Goal: Information Seeking & Learning: Learn about a topic

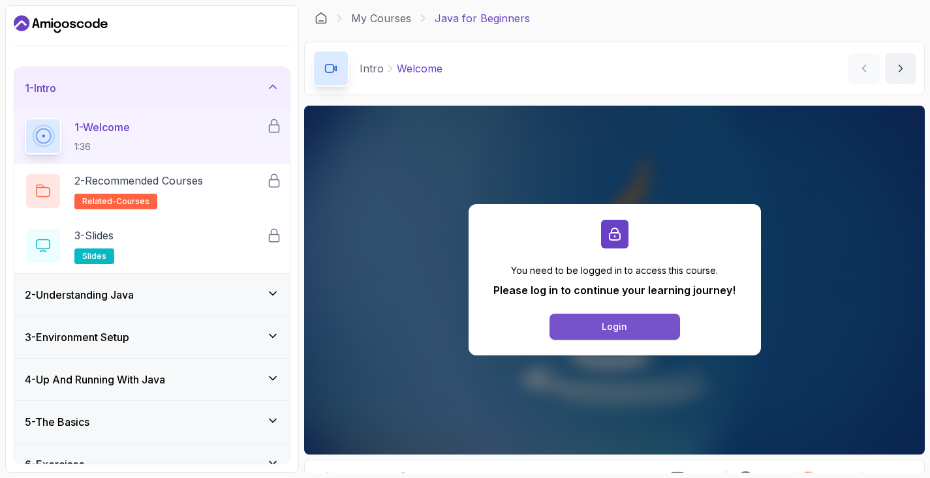
click at [636, 331] on button "Login" at bounding box center [614, 327] width 130 height 26
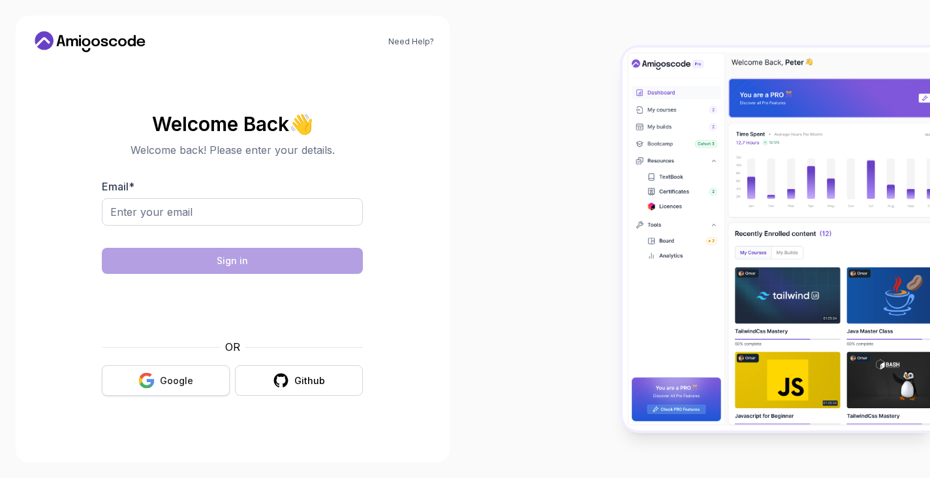
click at [160, 382] on button "Google" at bounding box center [166, 380] width 128 height 31
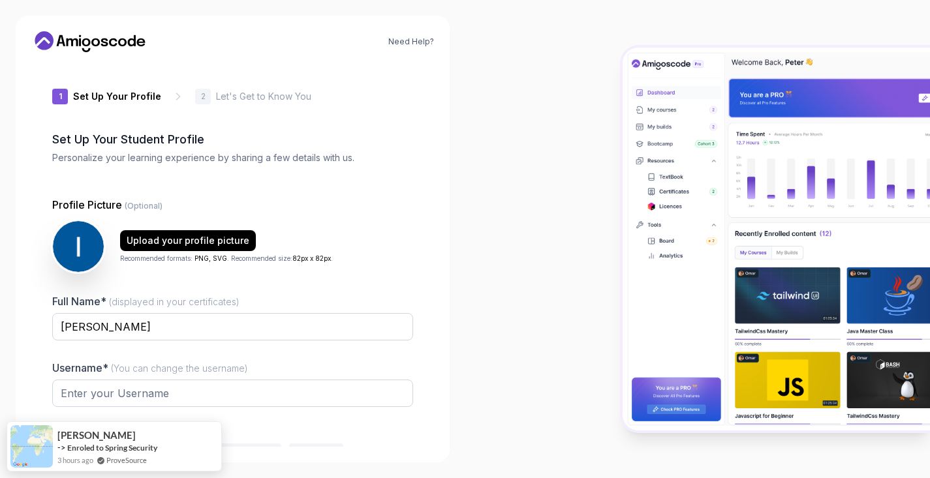
type input "dynamiceagledbd02"
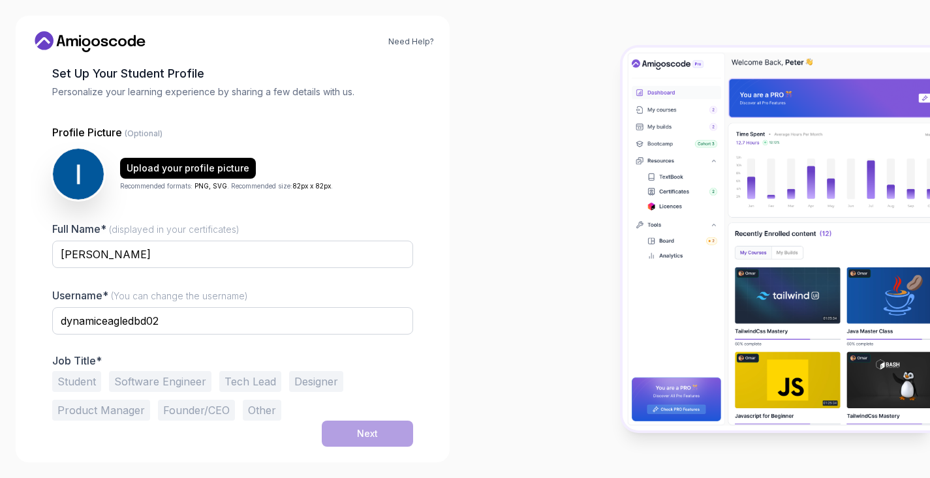
click at [197, 382] on button "Software Engineer" at bounding box center [160, 381] width 102 height 21
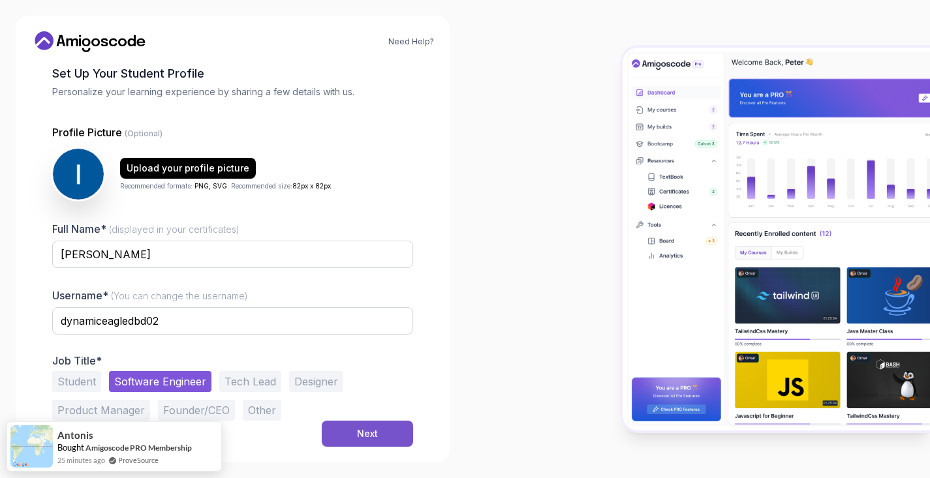
click at [346, 431] on button "Next" at bounding box center [367, 434] width 91 height 26
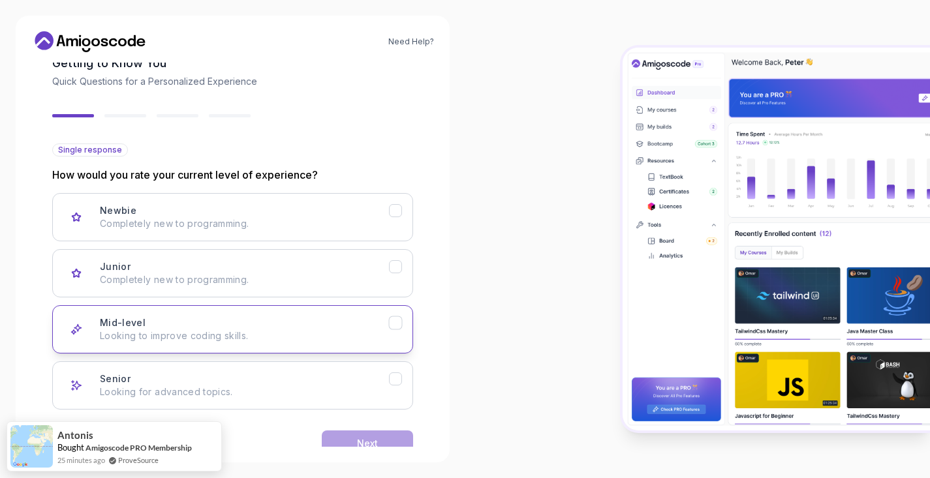
scroll to position [86, 0]
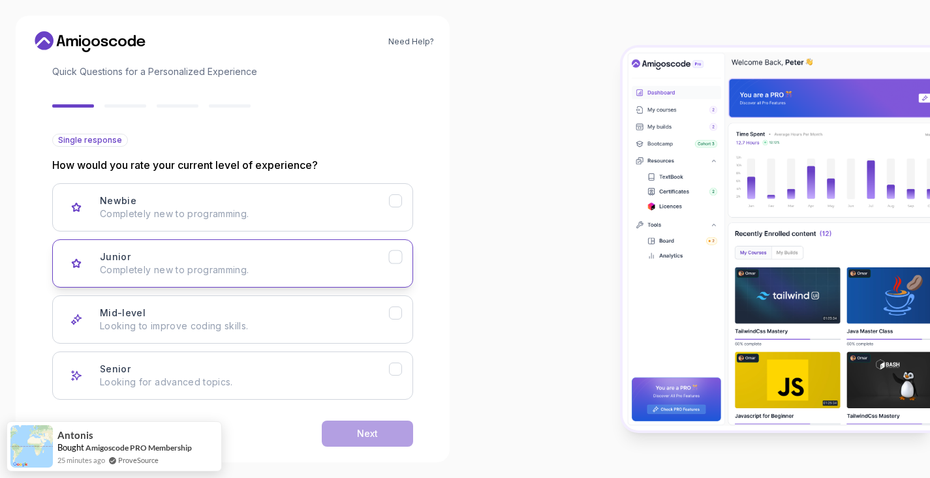
click at [292, 269] on p "Completely new to programming." at bounding box center [244, 270] width 289 height 13
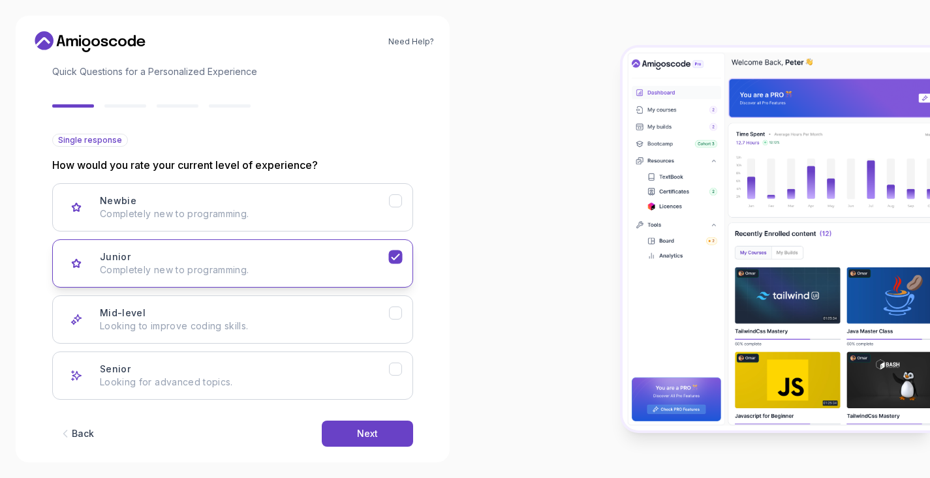
click at [292, 269] on p "Completely new to programming." at bounding box center [244, 270] width 289 height 13
click at [288, 316] on div "Mid-level Looking to improve coding skills." at bounding box center [244, 320] width 289 height 26
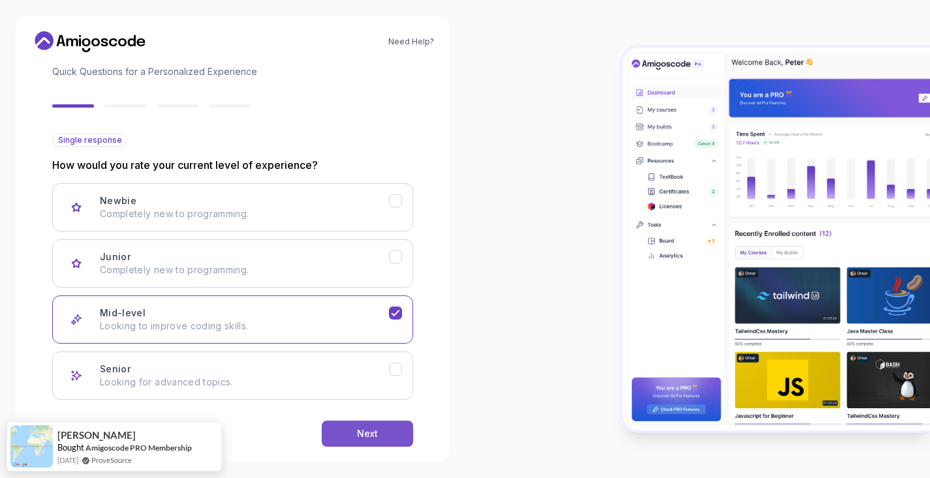
click at [376, 437] on div "Next" at bounding box center [367, 433] width 21 height 13
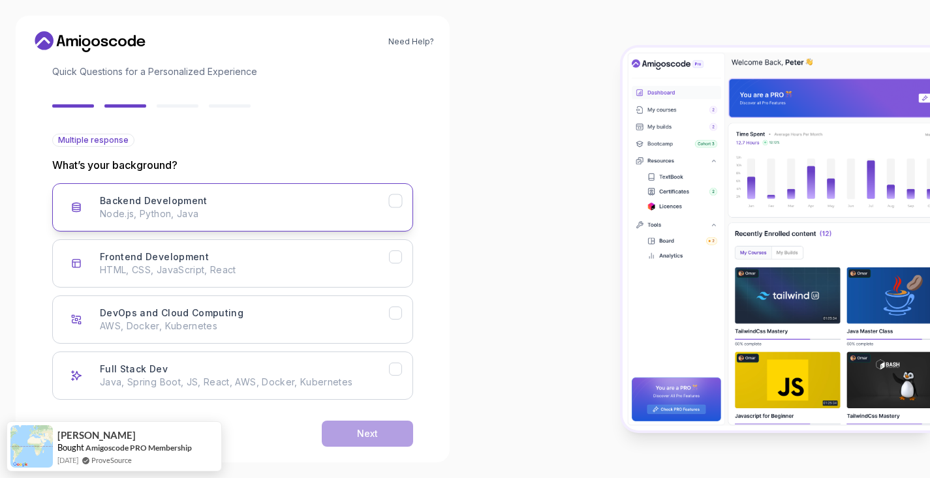
click at [319, 216] on p "Node.js, Python, Java" at bounding box center [244, 213] width 289 height 13
click at [375, 440] on div "Next" at bounding box center [367, 433] width 21 height 13
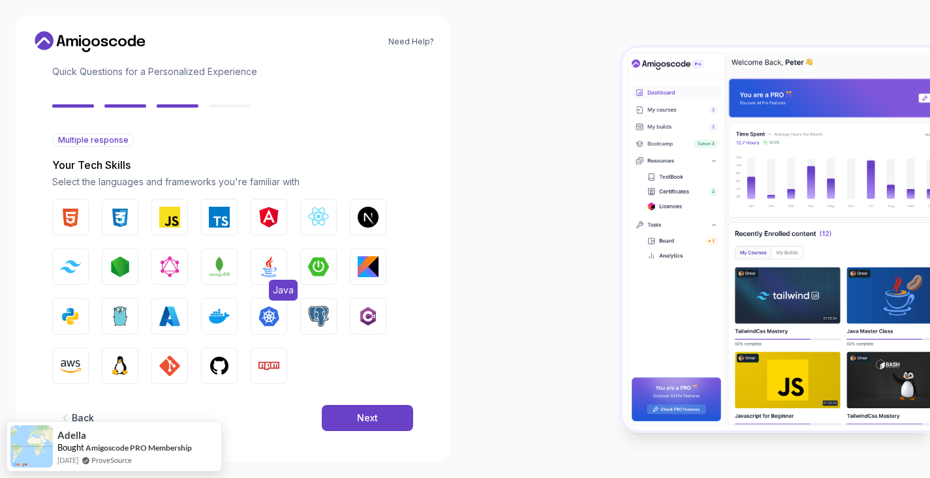
click at [260, 270] on img "button" at bounding box center [268, 266] width 21 height 21
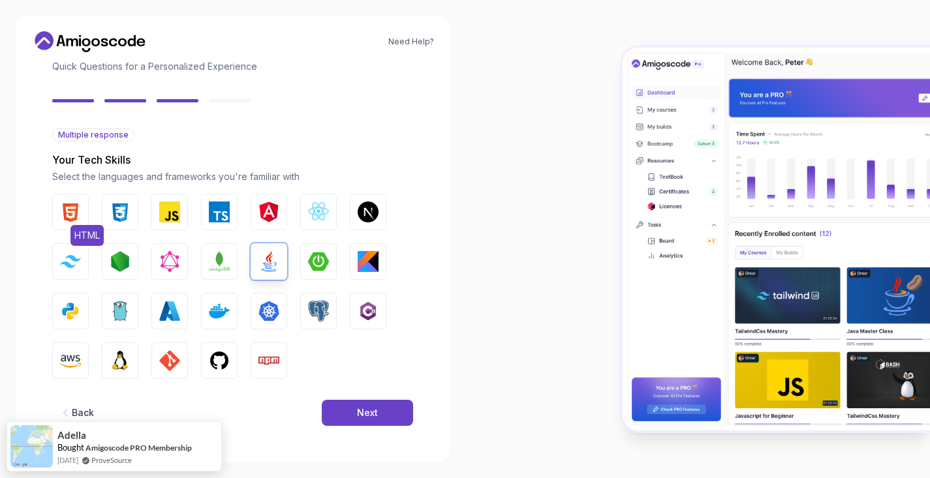
scroll to position [91, 0]
click at [70, 216] on img "button" at bounding box center [70, 212] width 21 height 21
click at [114, 215] on img "button" at bounding box center [120, 212] width 21 height 21
click at [219, 266] on img "button" at bounding box center [219, 261] width 21 height 21
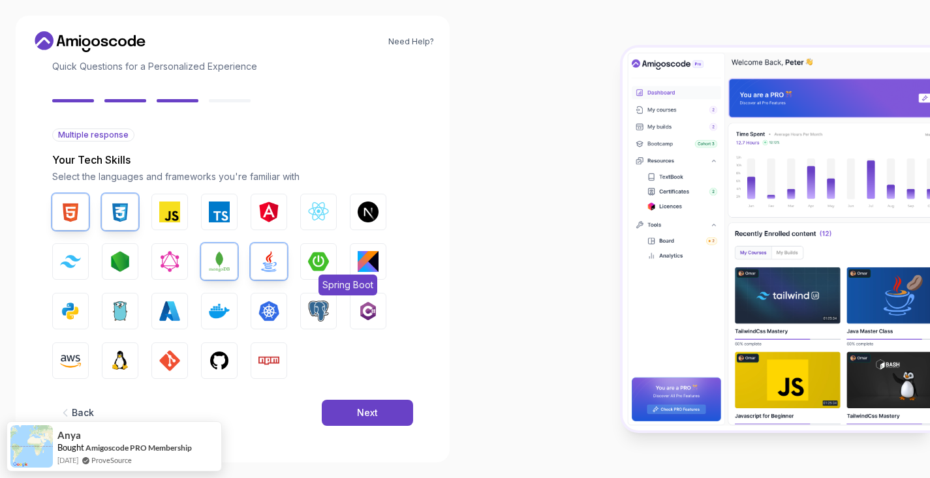
click at [320, 261] on img "button" at bounding box center [318, 261] width 21 height 21
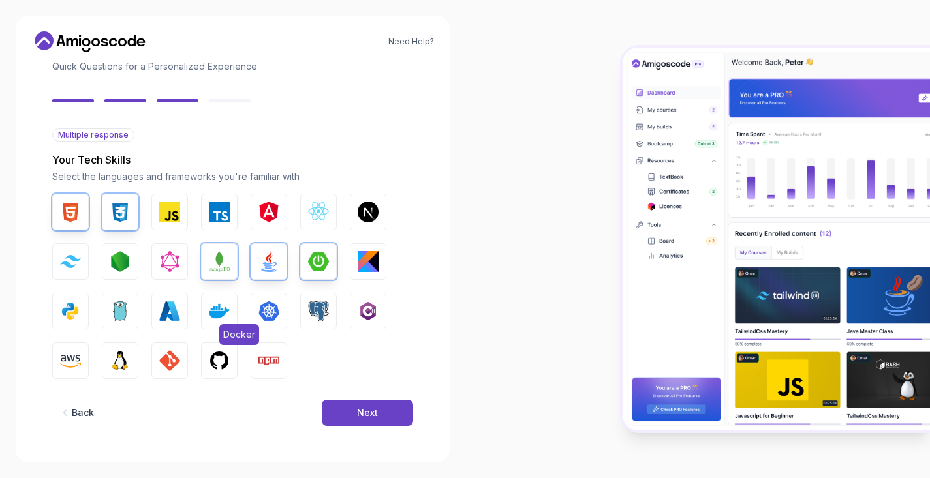
click at [219, 314] on img "button" at bounding box center [219, 311] width 21 height 21
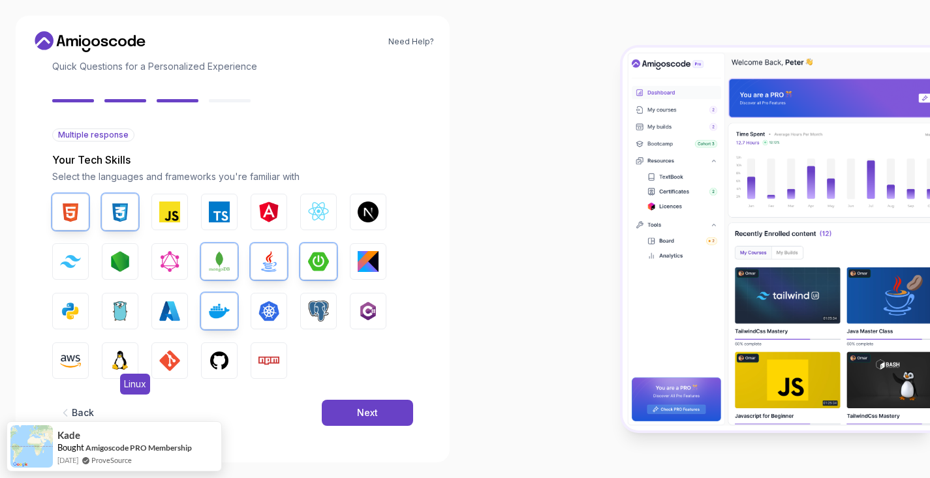
click at [118, 360] on img "button" at bounding box center [120, 360] width 21 height 21
click at [381, 416] on button "Next" at bounding box center [367, 413] width 91 height 26
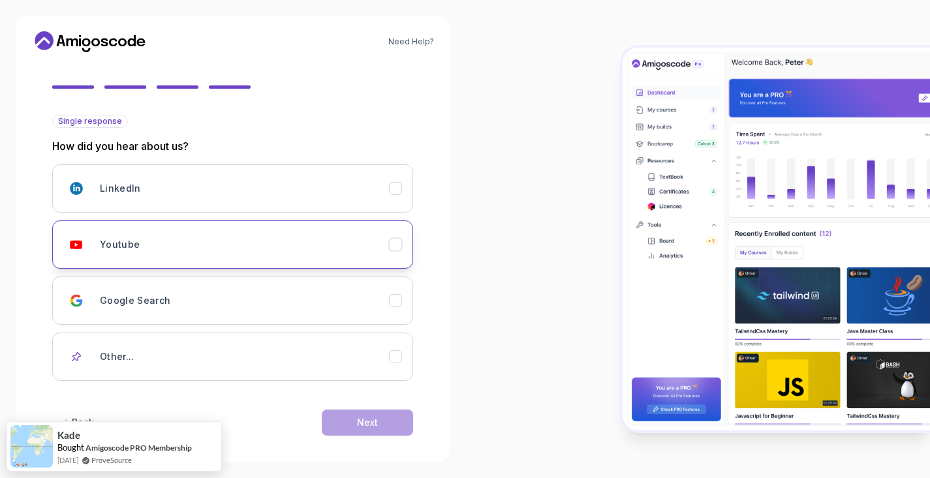
scroll to position [106, 0]
click at [229, 243] on div "Youtube" at bounding box center [244, 243] width 289 height 26
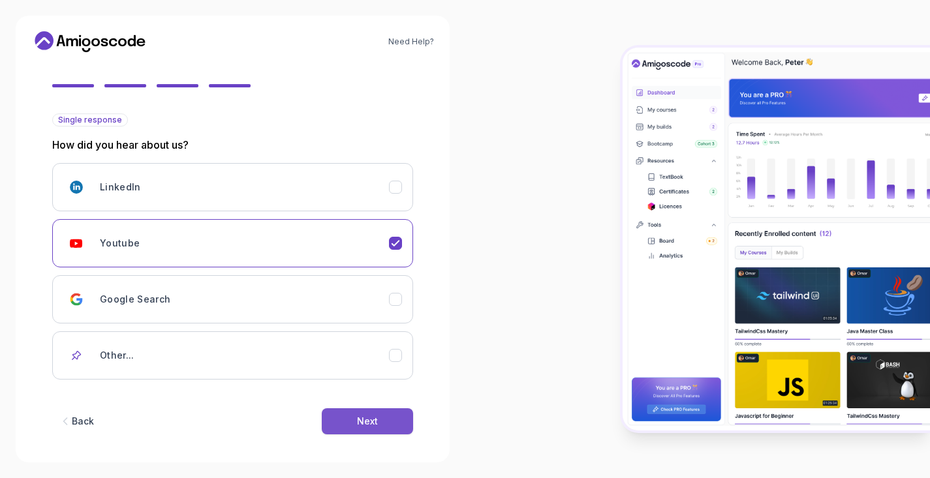
click at [380, 424] on button "Next" at bounding box center [367, 421] width 91 height 26
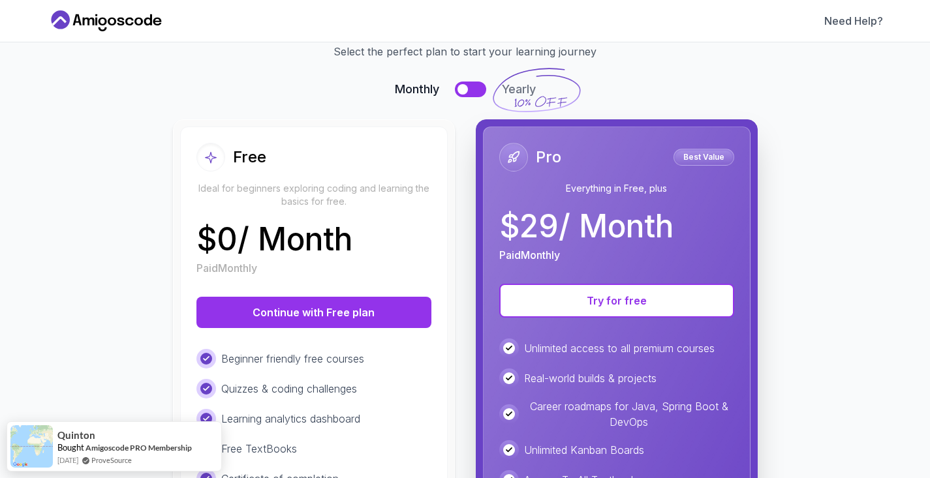
scroll to position [68, 0]
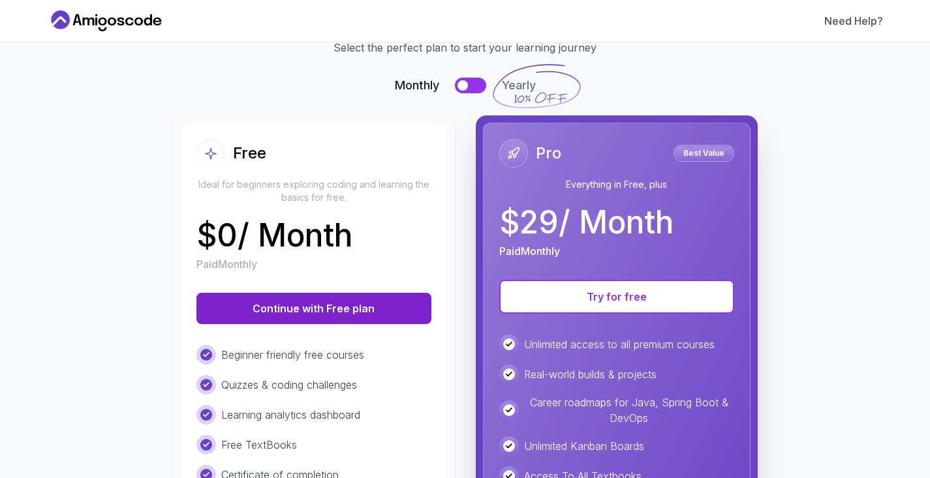
click at [311, 313] on button "Continue with Free plan" at bounding box center [313, 308] width 235 height 31
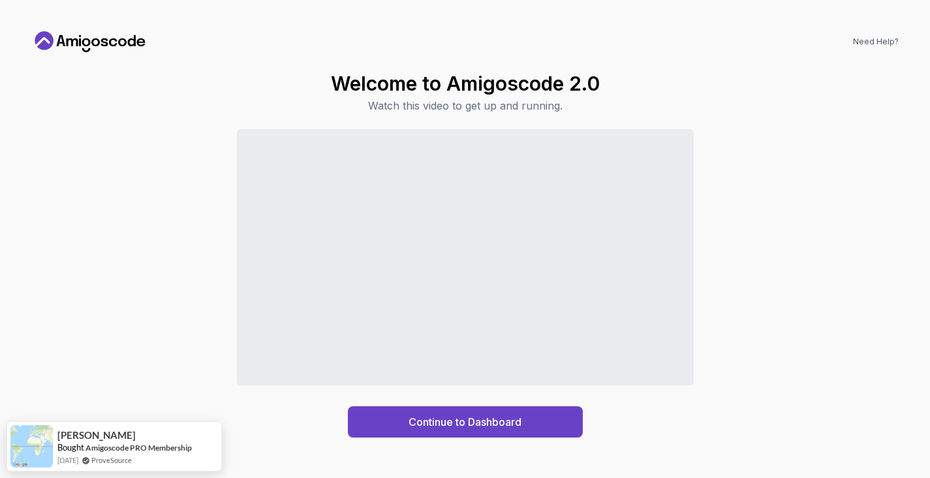
scroll to position [0, 0]
click at [538, 396] on div "Continue to Dashboard" at bounding box center [464, 283] width 867 height 309
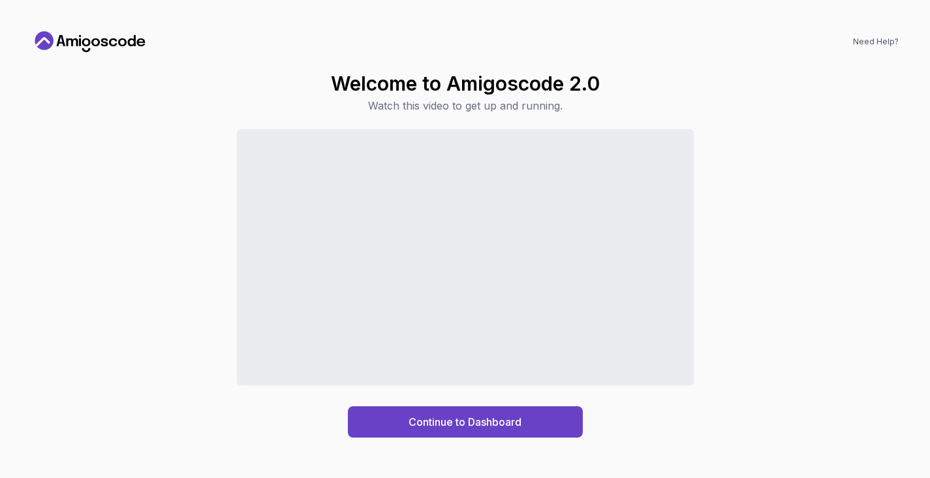
click at [585, 397] on div "Continue to Dashboard" at bounding box center [464, 283] width 867 height 309
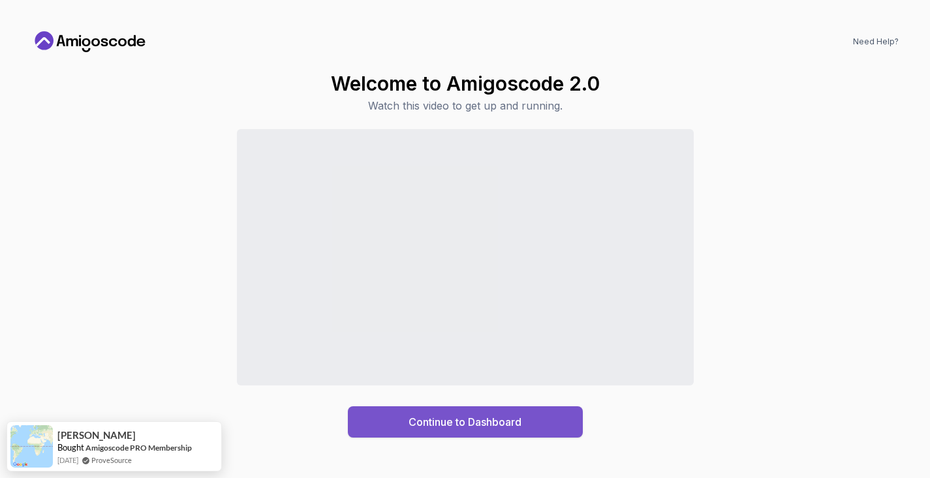
click at [499, 433] on button "Continue to Dashboard" at bounding box center [465, 421] width 235 height 31
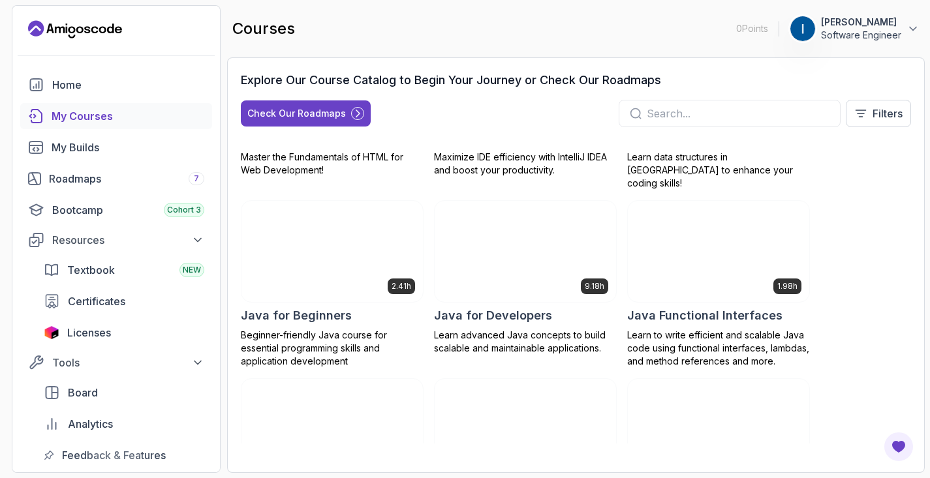
scroll to position [874, 0]
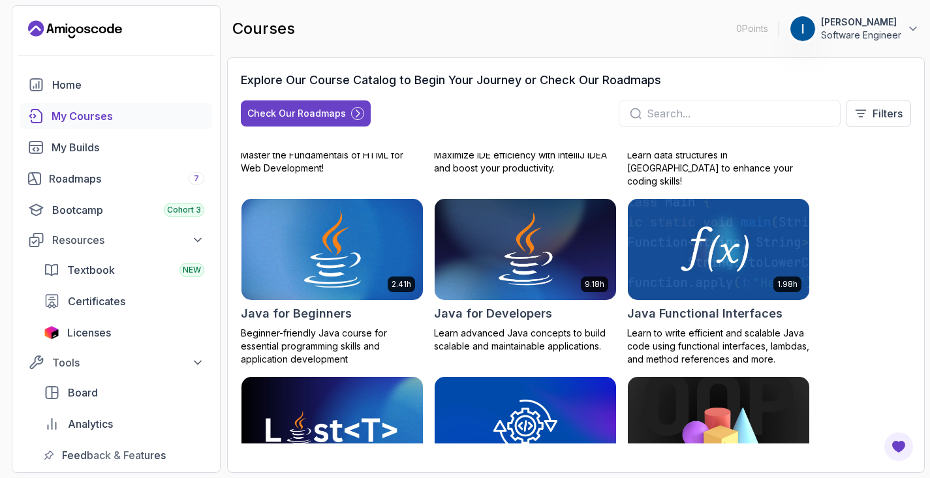
click at [327, 265] on img at bounding box center [332, 249] width 191 height 106
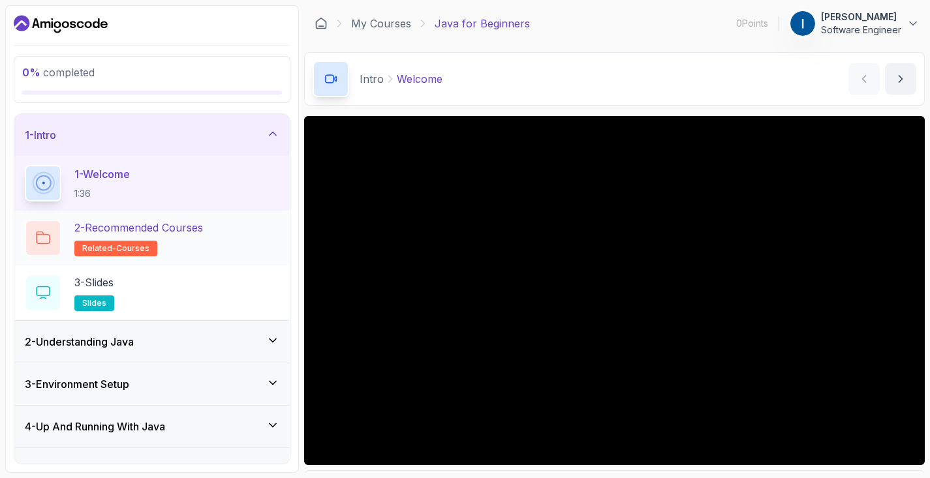
click at [203, 240] on h2 "2 - Recommended Courses related-courses" at bounding box center [138, 238] width 129 height 37
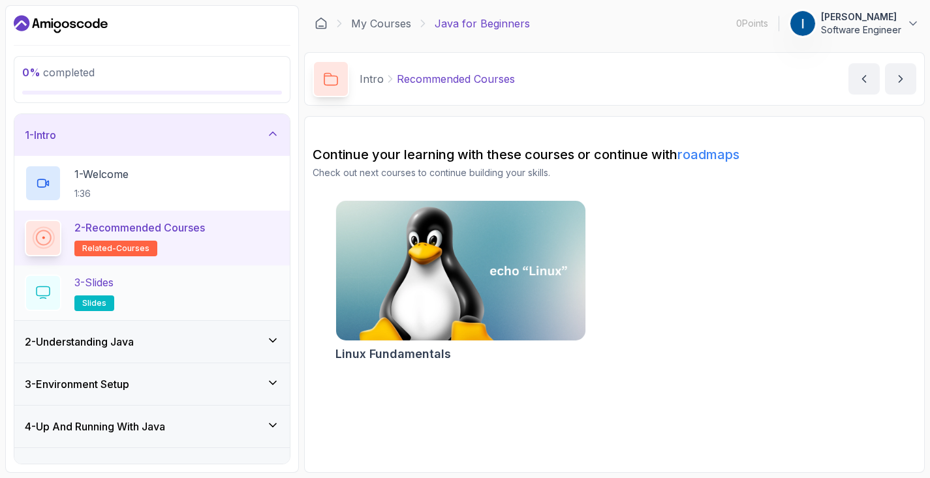
click at [159, 294] on div "3 - Slides slides" at bounding box center [152, 293] width 254 height 37
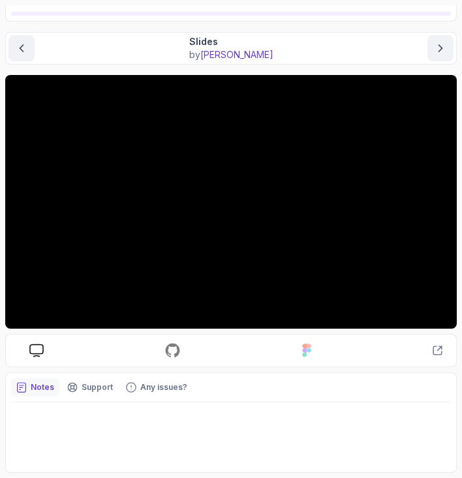
scroll to position [65, 0]
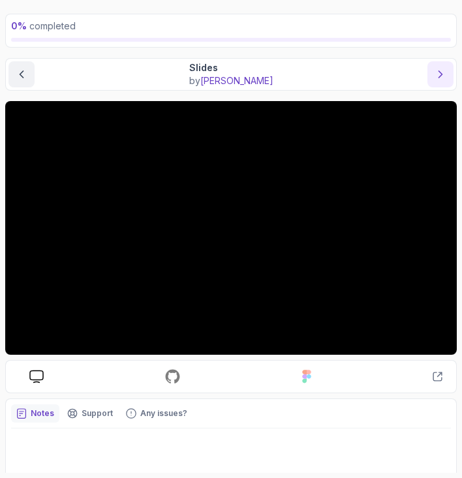
click at [440, 72] on icon "next content" at bounding box center [440, 74] width 13 height 13
click at [31, 74] on button "previous content" at bounding box center [21, 74] width 26 height 26
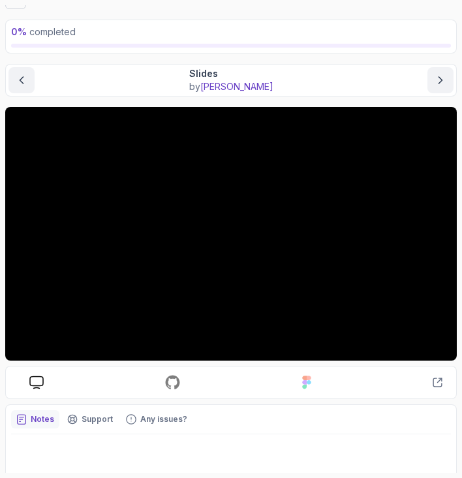
scroll to position [17, 0]
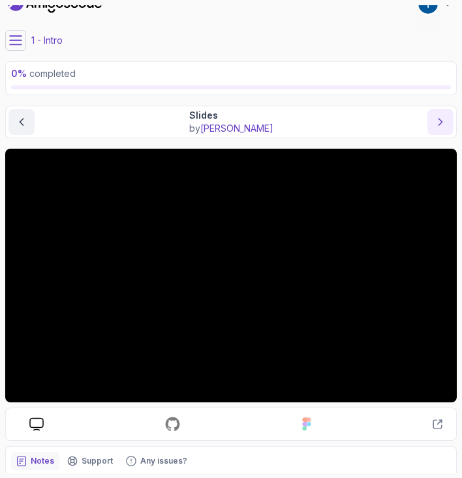
click at [444, 121] on icon "next content" at bounding box center [440, 121] width 13 height 13
click at [450, 125] on button "next content" at bounding box center [440, 122] width 26 height 26
click at [447, 127] on icon "next content" at bounding box center [440, 121] width 13 height 13
click at [442, 127] on icon "next content" at bounding box center [440, 121] width 13 height 13
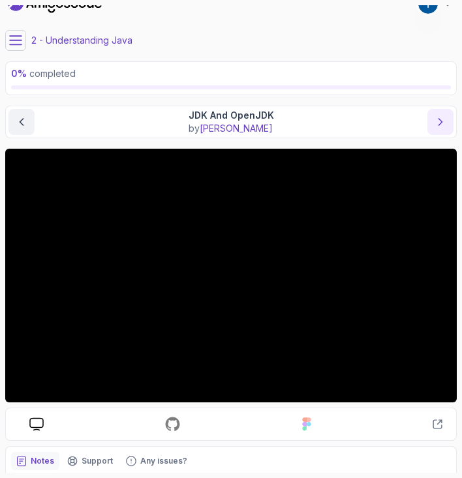
click at [440, 127] on icon "next content" at bounding box center [440, 121] width 13 height 13
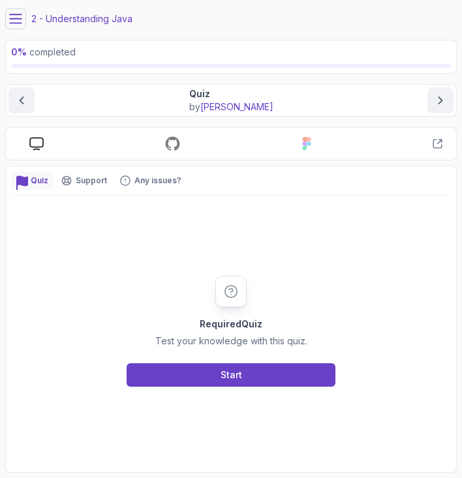
scroll to position [38, 0]
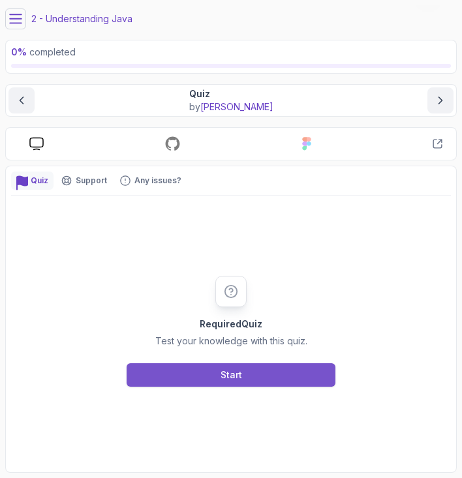
click at [229, 375] on div "Start" at bounding box center [232, 375] width 22 height 13
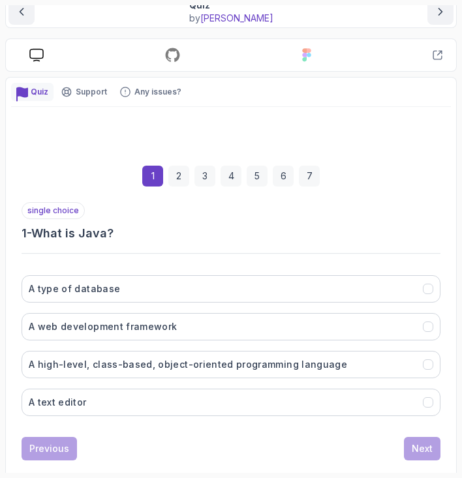
scroll to position [137, 0]
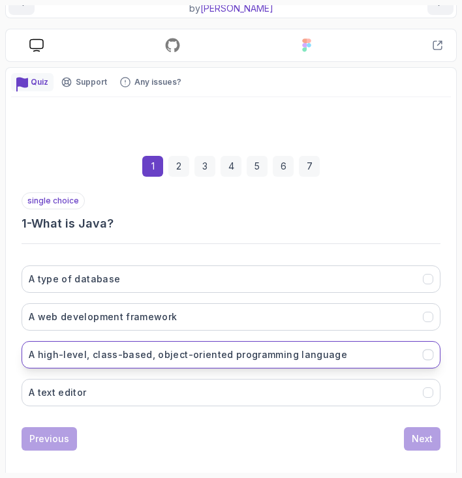
click at [198, 361] on button "A high-level, class-based, object-oriented programming language" at bounding box center [231, 354] width 419 height 27
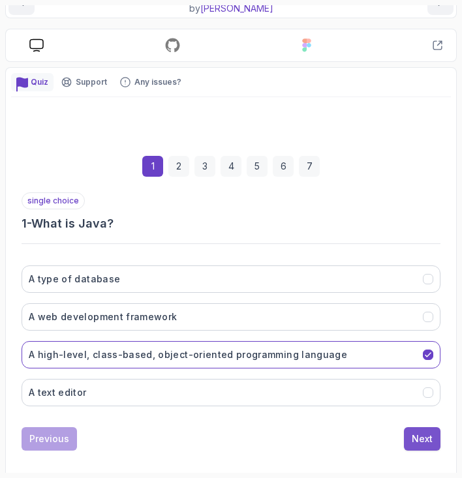
click at [424, 441] on div "Next" at bounding box center [422, 439] width 21 height 13
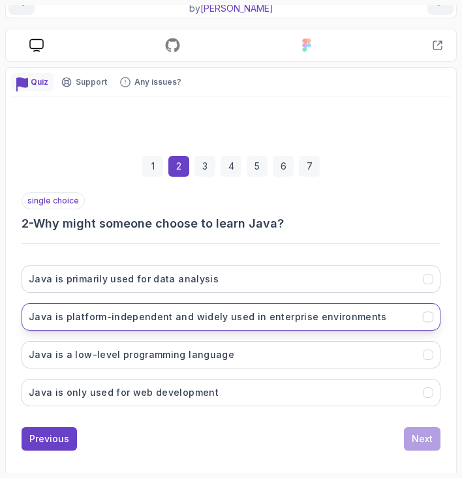
click at [268, 321] on h3 "Java is platform-independent and widely used in enterprise environments" at bounding box center [208, 317] width 358 height 13
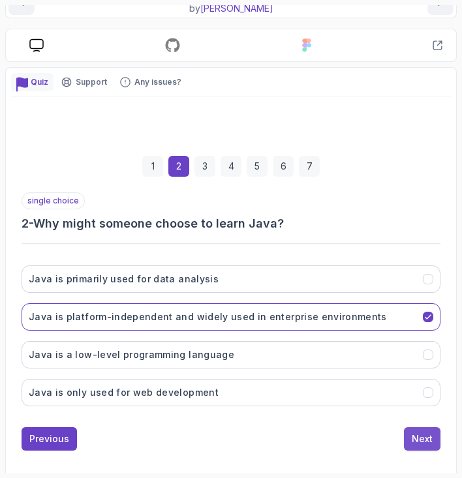
click at [427, 444] on div "Next" at bounding box center [422, 439] width 21 height 13
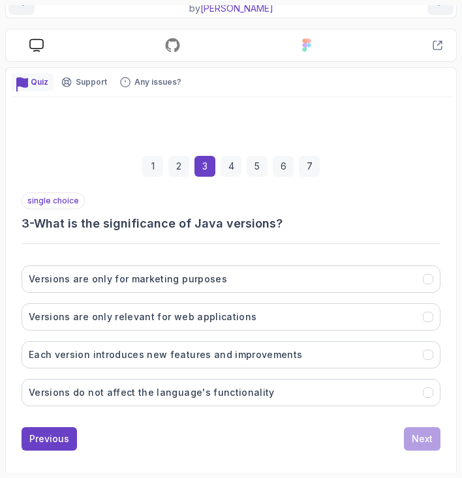
click at [181, 164] on div "2" at bounding box center [178, 166] width 21 height 21
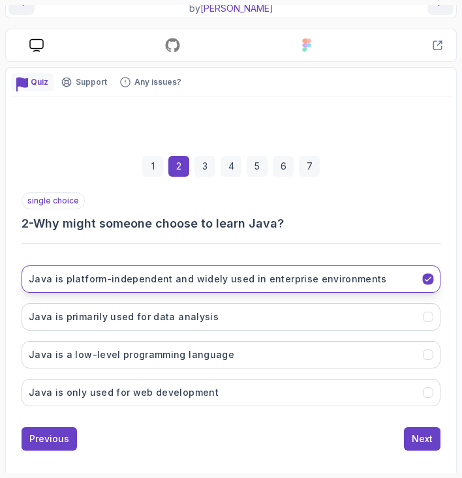
drag, startPoint x: 382, startPoint y: 282, endPoint x: 22, endPoint y: 275, distance: 360.2
click at [22, 275] on button "Java is platform-independent and widely used in enterprise environments" at bounding box center [231, 279] width 419 height 27
drag, startPoint x: 39, startPoint y: 223, endPoint x: 365, endPoint y: 276, distance: 329.8
click at [365, 276] on div "single choice 2 - Why might someone choose to learn Java? Java is platform-inde…" at bounding box center [231, 304] width 419 height 224
copy div "Why might someone choose to learn Java? [GEOGRAPHIC_DATA] is platform-independe…"
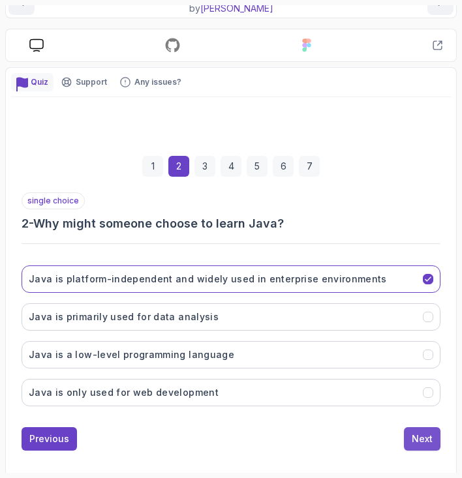
click at [416, 444] on div "Next" at bounding box center [422, 439] width 21 height 13
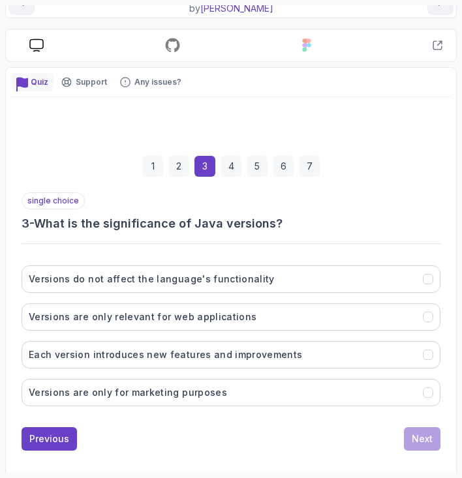
click at [354, 200] on div "single choice 3 - What is the significance of Java versions?" at bounding box center [231, 212] width 419 height 40
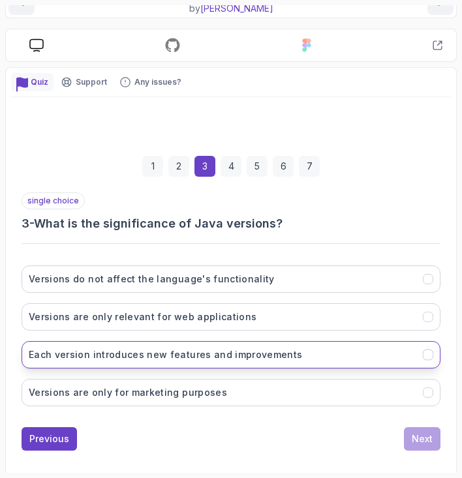
click at [318, 352] on button "Each version introduces new features and improvements" at bounding box center [231, 354] width 419 height 27
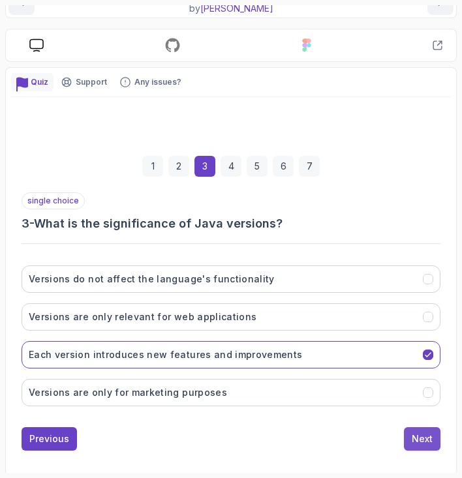
click at [415, 443] on div "Next" at bounding box center [422, 439] width 21 height 13
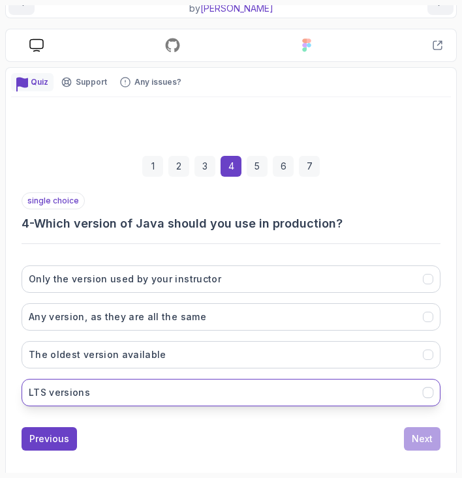
click at [241, 391] on button "LTS versions" at bounding box center [231, 392] width 419 height 27
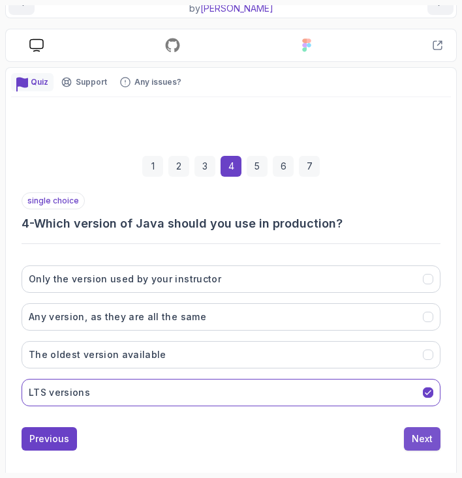
click at [420, 442] on div "Next" at bounding box center [422, 439] width 21 height 13
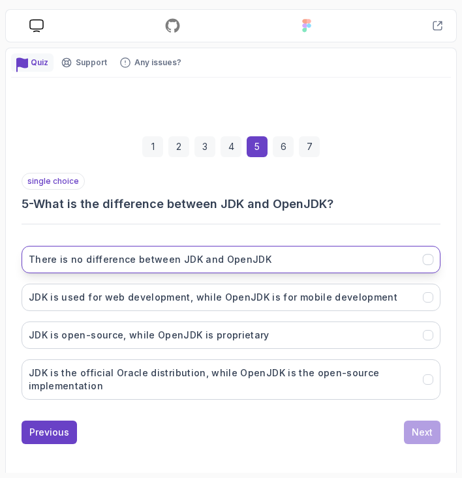
scroll to position [158, 0]
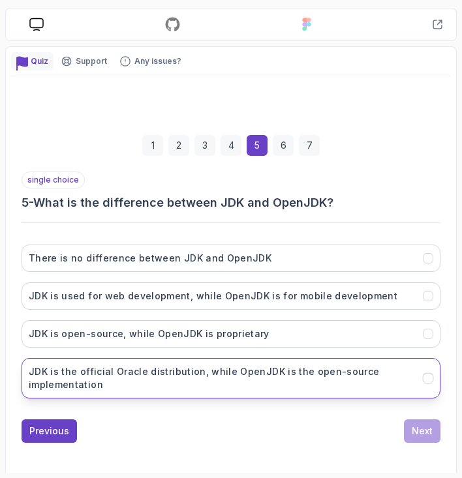
click at [327, 371] on h3 "JDK is the official Oracle distribution, while OpenJDK is the open-source imple…" at bounding box center [222, 378] width 386 height 26
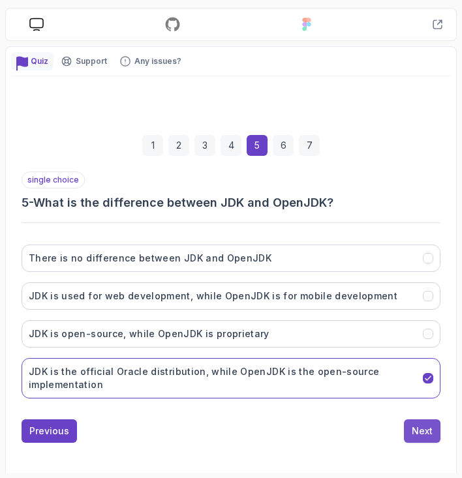
click at [420, 440] on button "Next" at bounding box center [422, 431] width 37 height 23
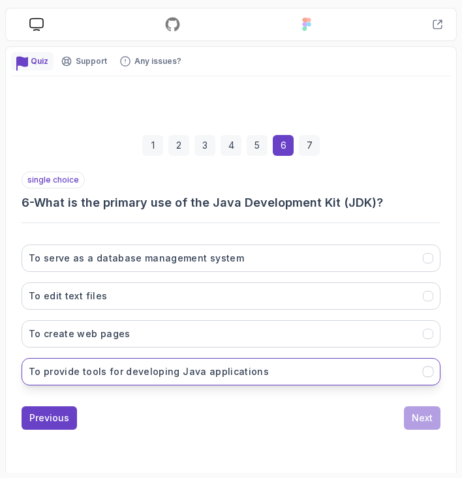
click at [287, 371] on button "To provide tools for developing Java applications" at bounding box center [231, 371] width 419 height 27
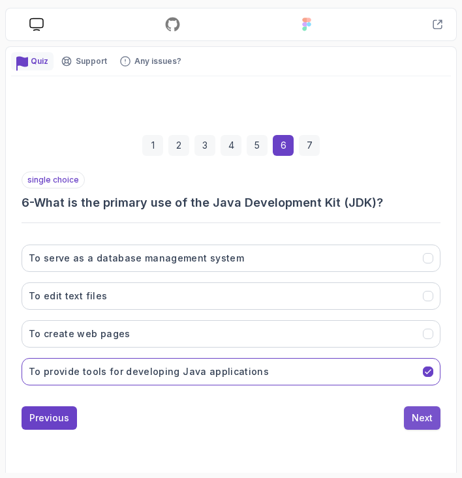
click at [414, 427] on button "Next" at bounding box center [422, 417] width 37 height 23
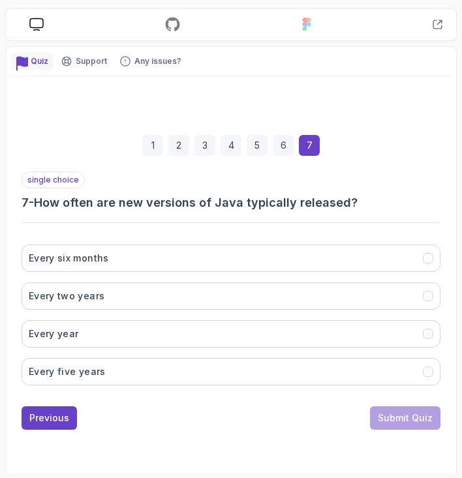
click at [387, 228] on div "single choice 7 - How often are new versions of Java typically released? Every …" at bounding box center [231, 284] width 419 height 224
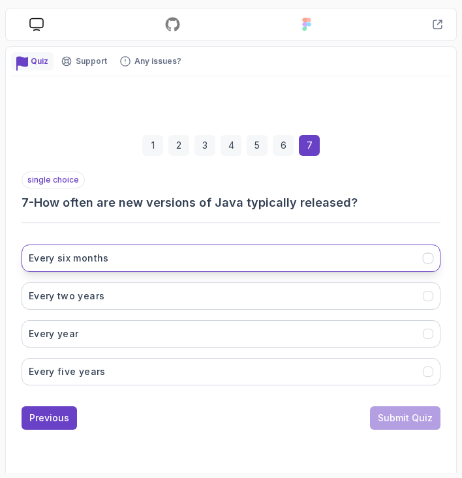
click at [361, 262] on button "Every six months" at bounding box center [231, 258] width 419 height 27
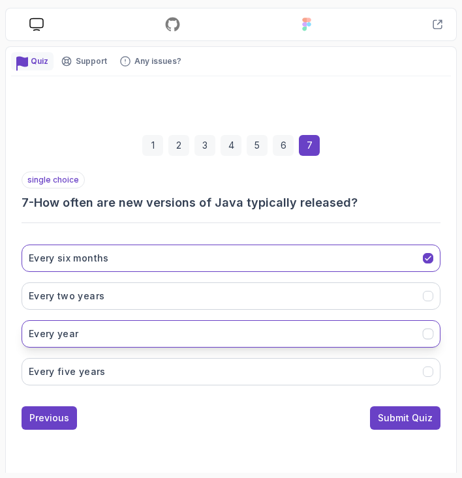
click at [319, 336] on button "Every year" at bounding box center [231, 333] width 419 height 27
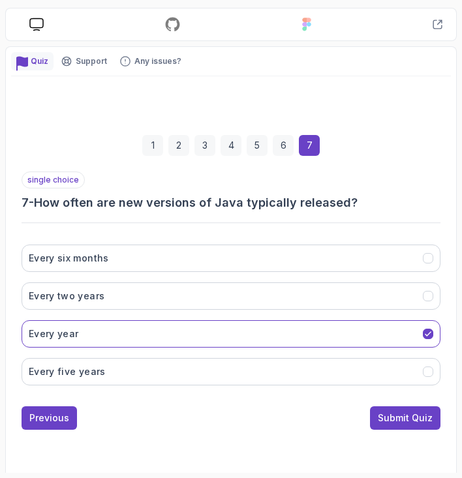
click at [398, 429] on div "1 2 3 4 5 6 7 single choice 7 - How often are new versions of Java typically re…" at bounding box center [231, 274] width 440 height 331
click at [419, 412] on div "Submit Quiz" at bounding box center [405, 418] width 55 height 13
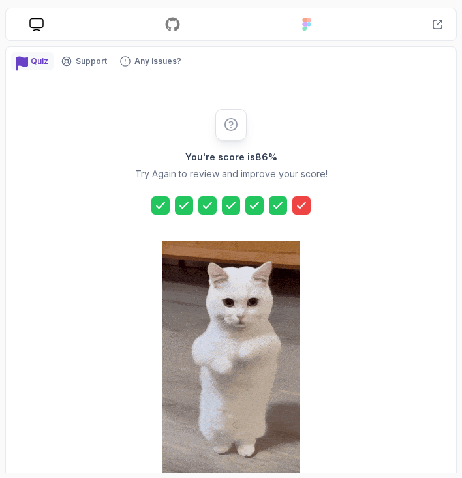
click at [301, 209] on icon at bounding box center [301, 205] width 13 height 13
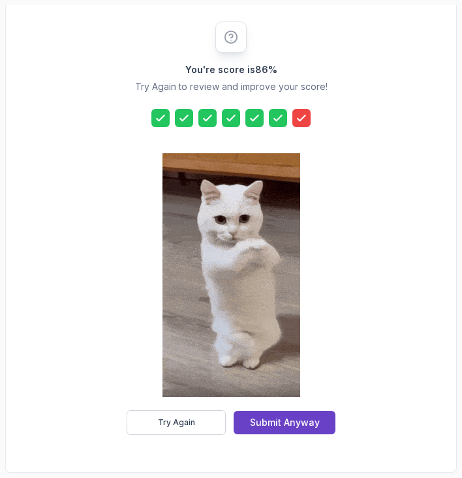
scroll to position [245, 0]
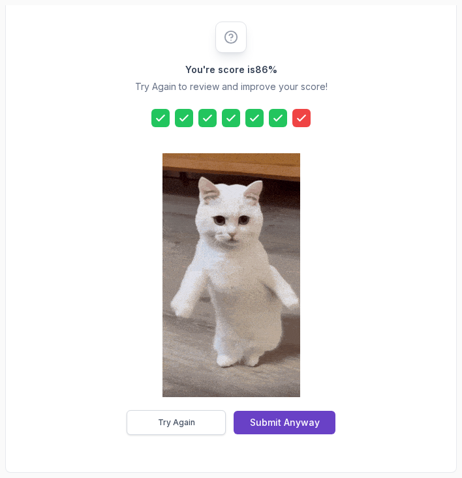
click at [207, 421] on button "Try Again" at bounding box center [176, 422] width 99 height 25
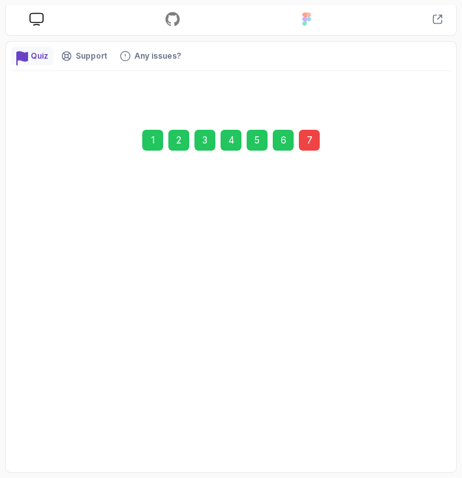
scroll to position [163, 0]
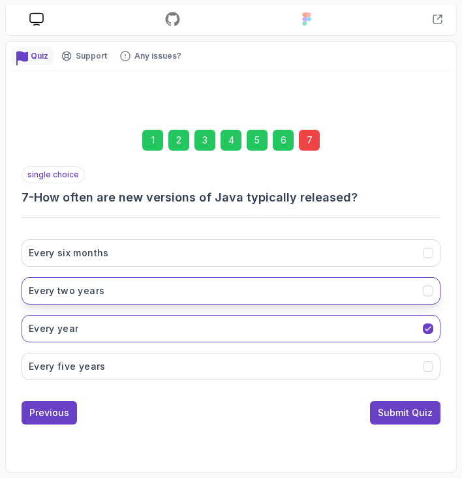
click at [291, 301] on button "Every two years" at bounding box center [231, 290] width 419 height 27
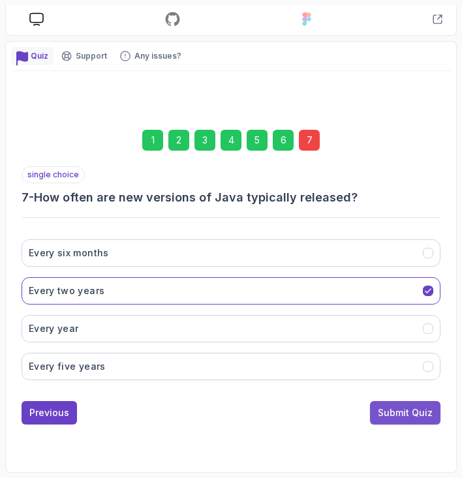
click at [378, 410] on button "Submit Quiz" at bounding box center [405, 412] width 70 height 23
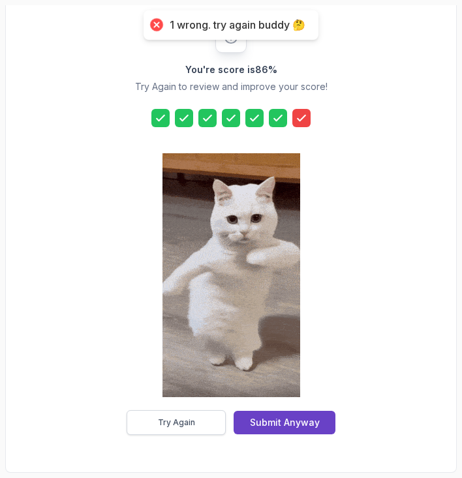
click at [171, 421] on div "Try Again" at bounding box center [176, 423] width 37 height 10
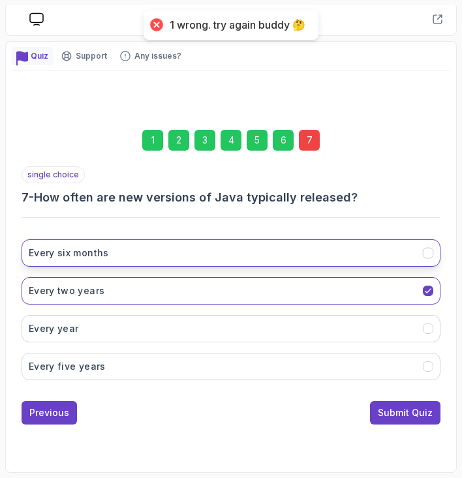
click at [371, 255] on button "Every six months" at bounding box center [231, 252] width 419 height 27
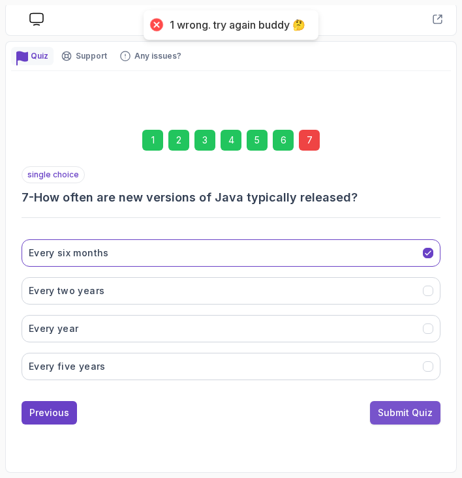
click at [403, 408] on div "Submit Quiz" at bounding box center [405, 412] width 55 height 13
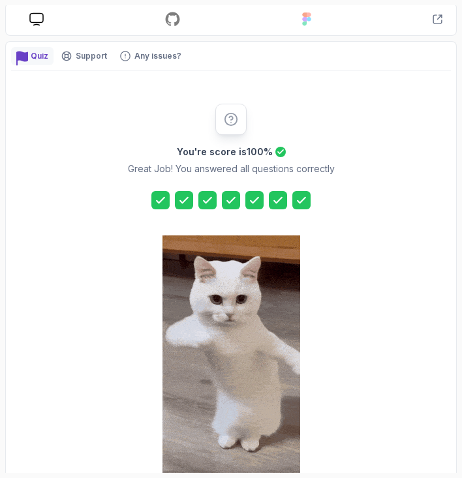
click at [405, 288] on div "You're score is 100 % Great Job! You answered all questions correctly Re-take Q…" at bounding box center [231, 311] width 440 height 414
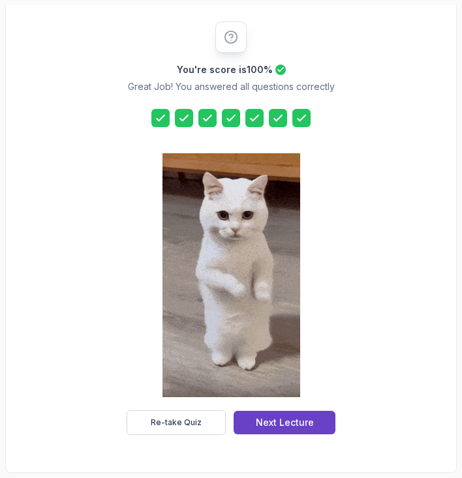
scroll to position [245, 0]
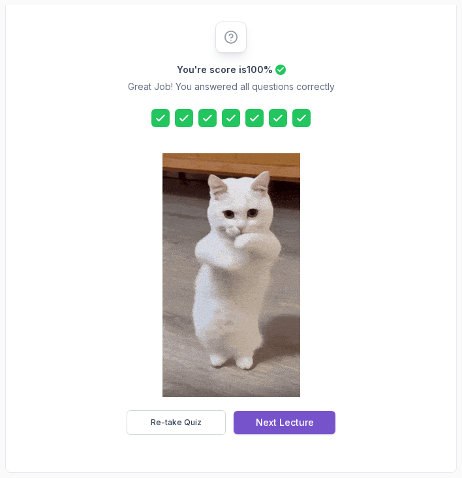
click at [318, 422] on button "Next Lecture" at bounding box center [285, 422] width 102 height 23
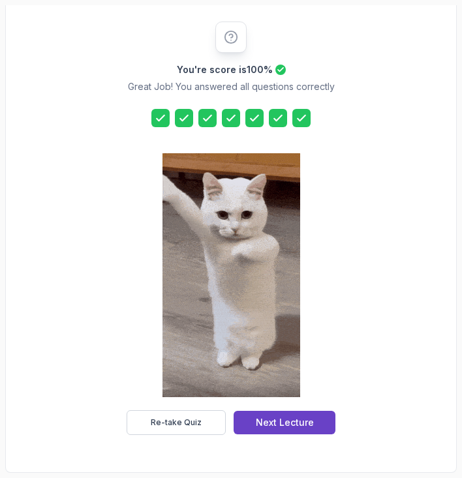
scroll to position [38, 0]
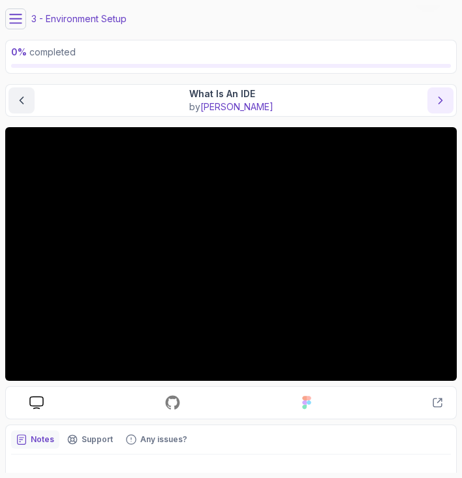
click at [437, 107] on button "next content" at bounding box center [440, 100] width 26 height 26
click at [438, 99] on icon "next content" at bounding box center [440, 100] width 13 height 13
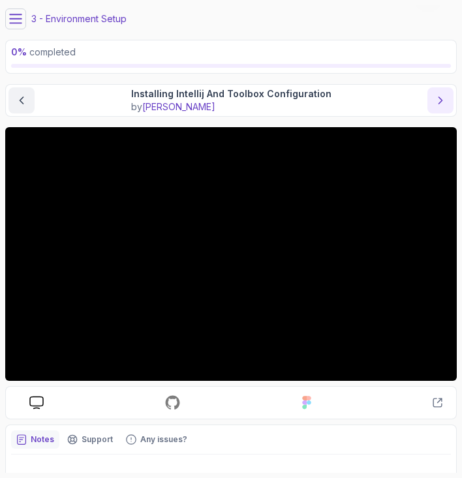
click at [442, 100] on icon "next content" at bounding box center [440, 100] width 3 height 7
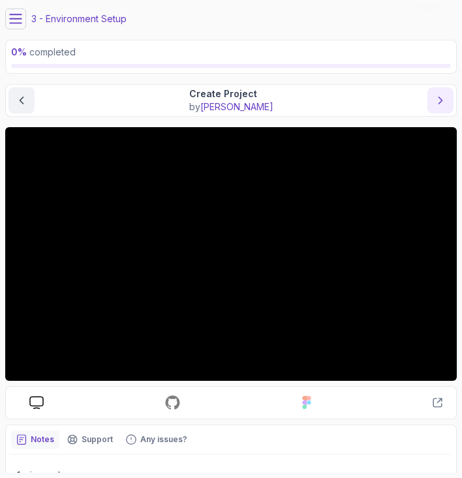
click at [444, 105] on icon "next content" at bounding box center [440, 100] width 13 height 13
click at [438, 103] on icon "next content" at bounding box center [440, 100] width 13 height 13
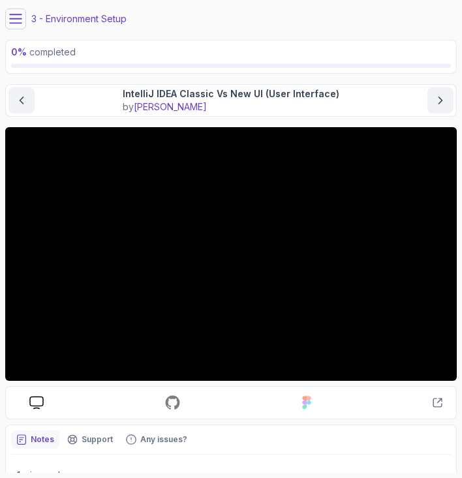
click at [15, 27] on button at bounding box center [15, 18] width 21 height 21
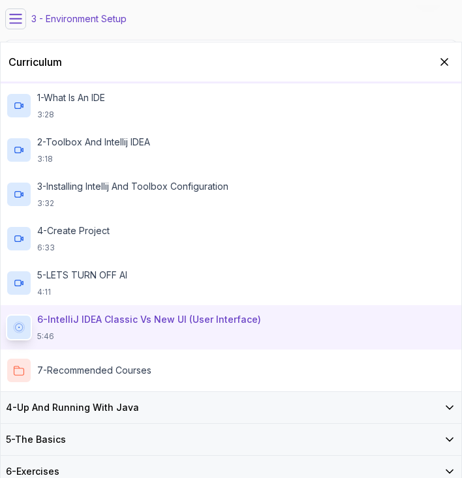
click at [125, 409] on h3 "4 - Up And Running With Java" at bounding box center [72, 407] width 133 height 13
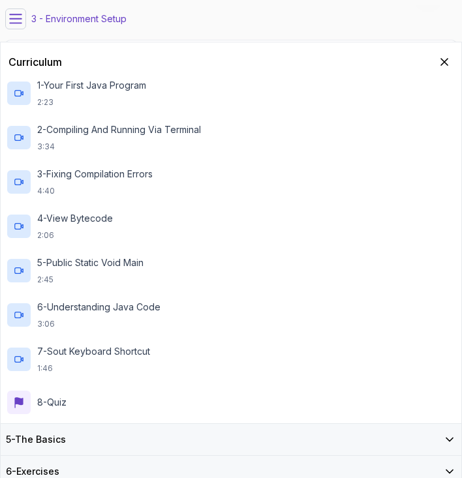
click at [101, 442] on div "5 - The Basics" at bounding box center [231, 439] width 450 height 13
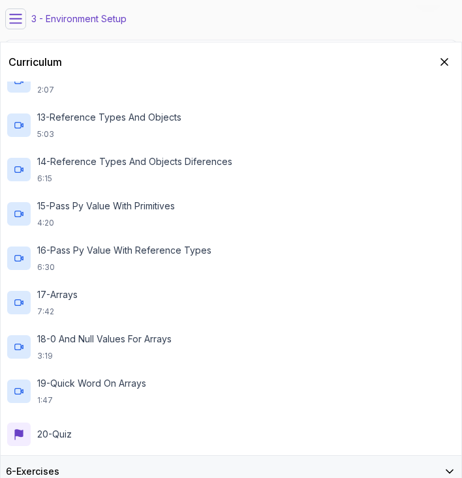
click at [119, 464] on div "6 - Exercises" at bounding box center [231, 471] width 461 height 31
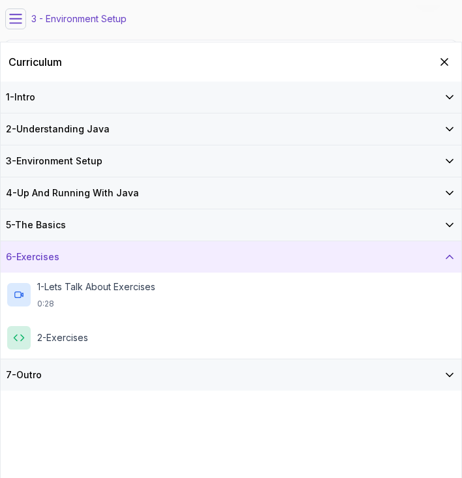
click at [146, 383] on div "7 - Outro" at bounding box center [231, 375] width 461 height 31
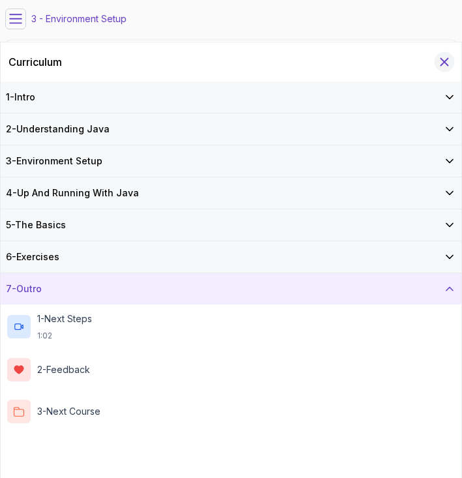
click at [437, 65] on button "Hide Curriculum for mobile" at bounding box center [445, 62] width 20 height 20
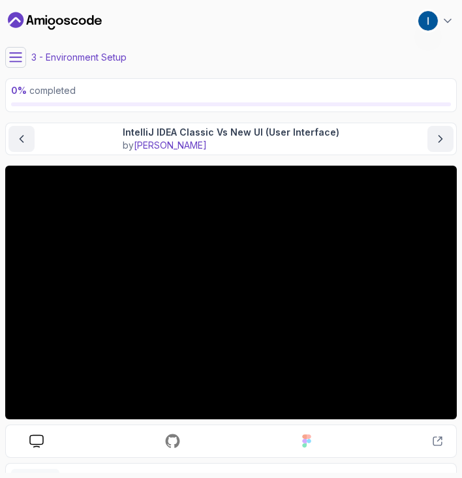
click at [87, 23] on icon "Dashboard" at bounding box center [55, 20] width 94 height 21
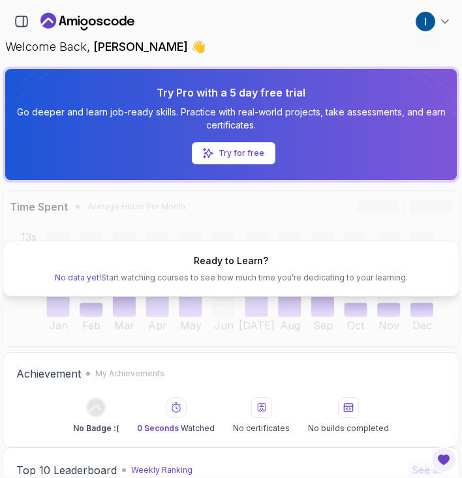
click at [259, 209] on div "Ready to Learn? No data yet! Start watching courses to see how much time you’re…" at bounding box center [231, 269] width 457 height 157
click at [103, 25] on icon "Landing page" at bounding box center [87, 21] width 94 height 21
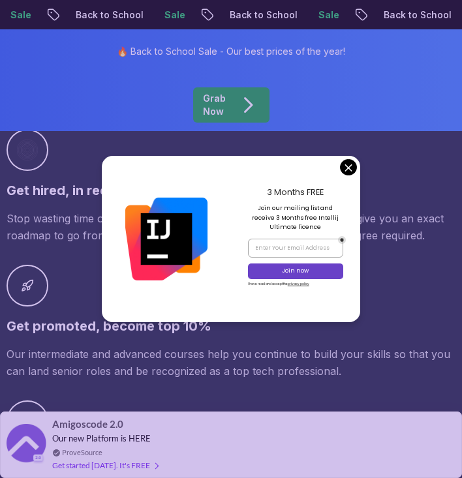
scroll to position [1240, 0]
